Goal: Task Accomplishment & Management: Manage account settings

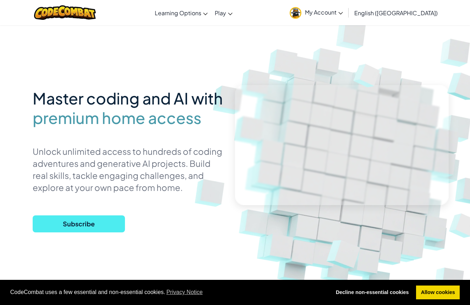
click at [346, 16] on link "My Account" at bounding box center [316, 12] width 60 height 22
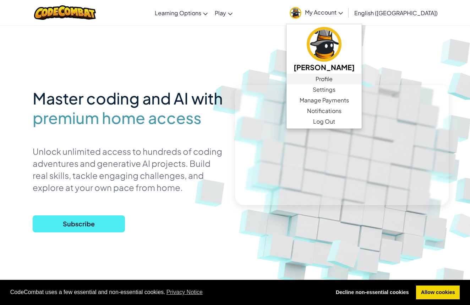
click at [361, 83] on link "Profile" at bounding box center [323, 79] width 75 height 11
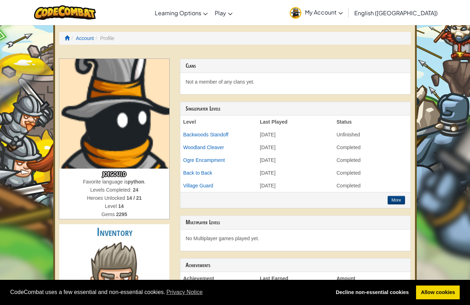
click at [346, 17] on link "My Account" at bounding box center [316, 12] width 60 height 22
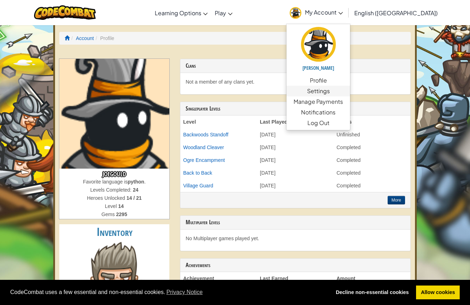
click at [350, 89] on link "Settings" at bounding box center [317, 91] width 63 height 11
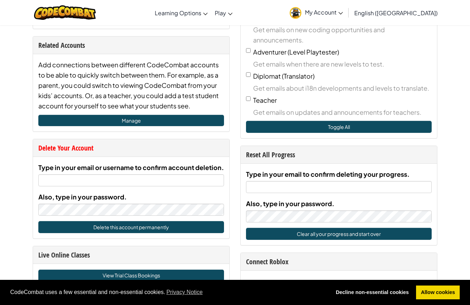
scroll to position [268, 0]
click at [53, 182] on input "Type in your email or username to confirm account deletion." at bounding box center [130, 180] width 185 height 12
paste input "[PERSON_NAME][EMAIL_ADDRESS][DOMAIN_NAME]"
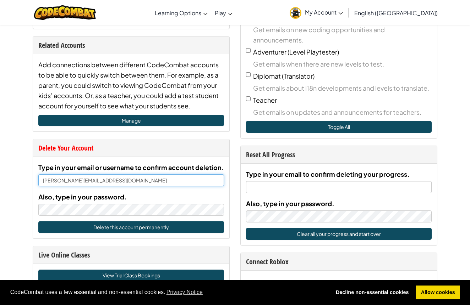
type input "[PERSON_NAME][EMAIL_ADDRESS][DOMAIN_NAME]"
click at [139, 227] on button "Delete this account permanently" at bounding box center [130, 227] width 185 height 12
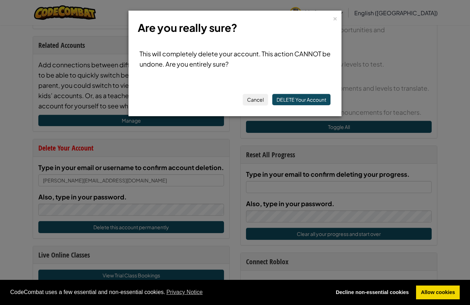
click at [294, 98] on button "DELETE Your Account" at bounding box center [301, 99] width 58 height 11
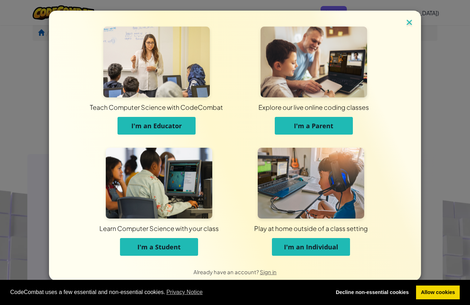
click at [410, 20] on img at bounding box center [408, 23] width 9 height 11
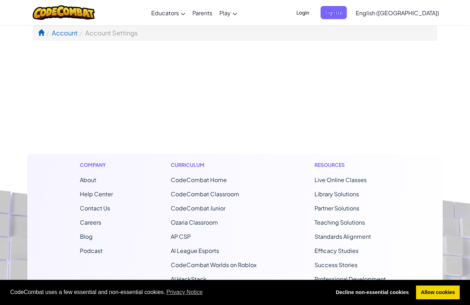
click at [313, 12] on span "Login" at bounding box center [302, 12] width 21 height 13
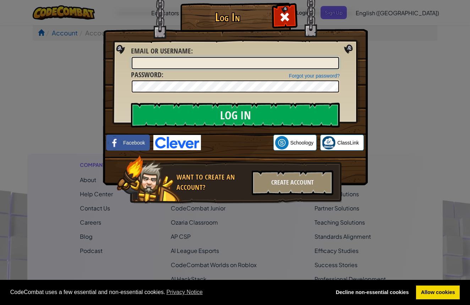
type input "[PERSON_NAME][EMAIL_ADDRESS][DOMAIN_NAME]"
click at [207, 120] on input "Log In" at bounding box center [235, 115] width 209 height 25
